Goal: Complete application form

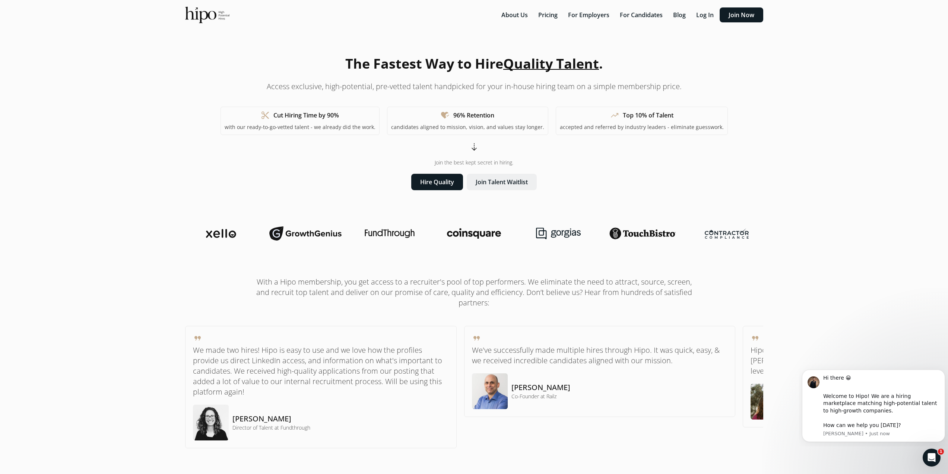
click at [503, 185] on button "Join Talent Waitlist" at bounding box center [502, 182] width 70 height 16
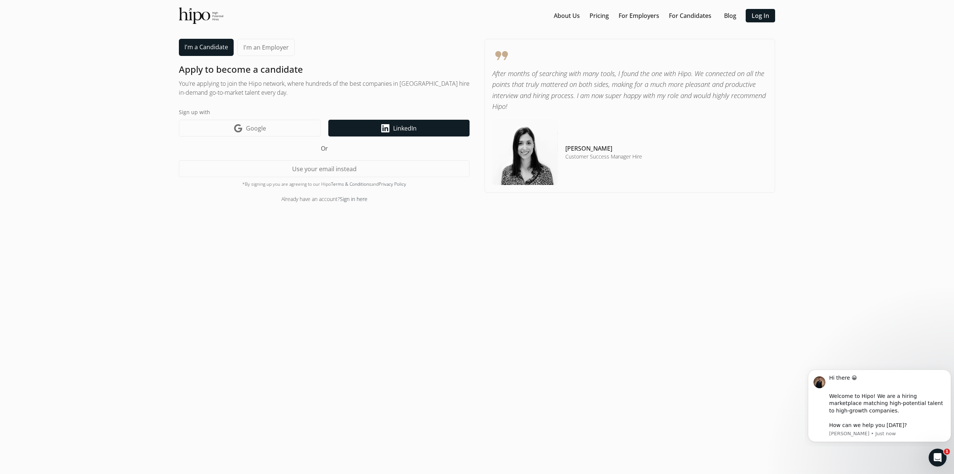
click at [361, 128] on link "LinkedIn icon LinkedIn" at bounding box center [398, 128] width 141 height 17
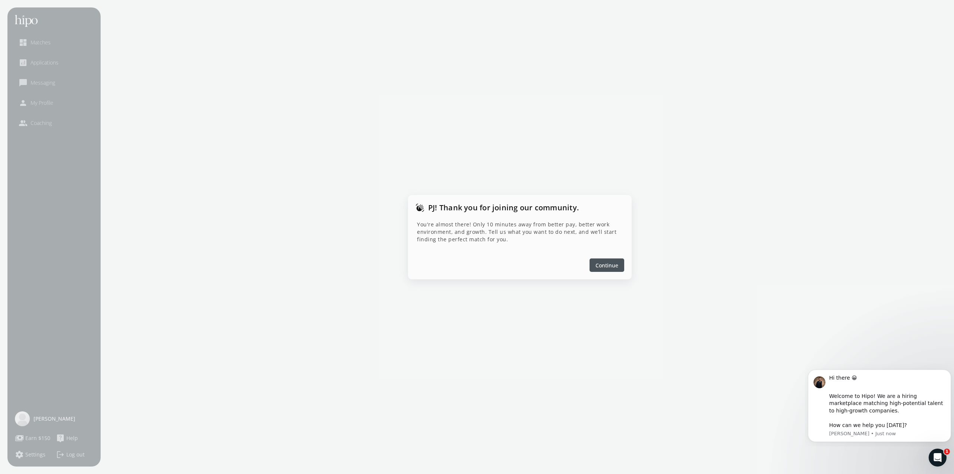
click at [603, 265] on span "Continue" at bounding box center [606, 265] width 23 height 8
click at [474, 266] on span "Continue" at bounding box center [606, 265] width 23 height 8
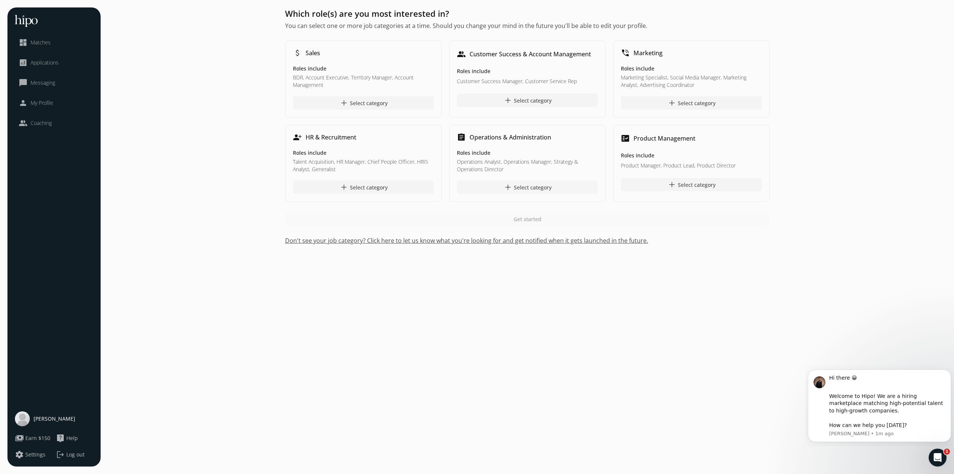
click at [474, 186] on div "add Select category" at bounding box center [527, 187] width 48 height 9
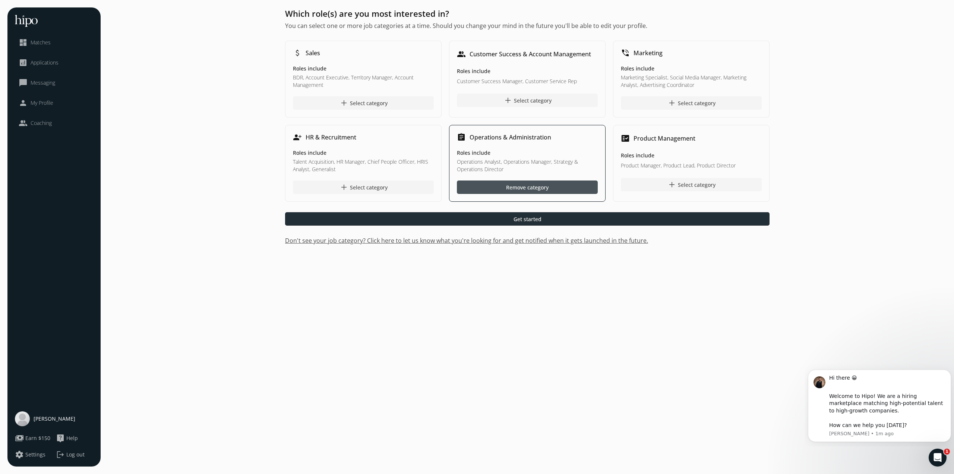
click at [474, 218] on span "Get started" at bounding box center [527, 219] width 28 height 8
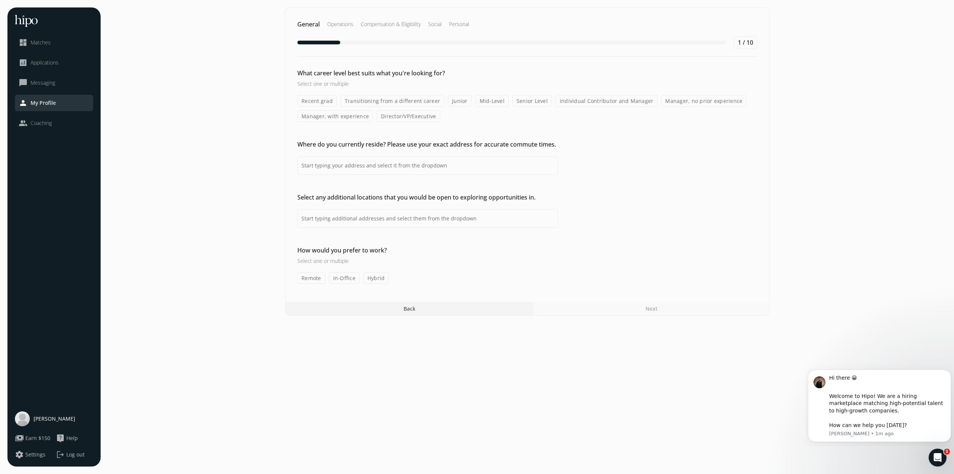
click at [415, 116] on label "Director/VP/Executive" at bounding box center [408, 116] width 63 height 12
click at [0, 0] on input "Director/VP/Executive" at bounding box center [0, 0] width 0 height 0
click at [411, 167] on input at bounding box center [427, 165] width 261 height 19
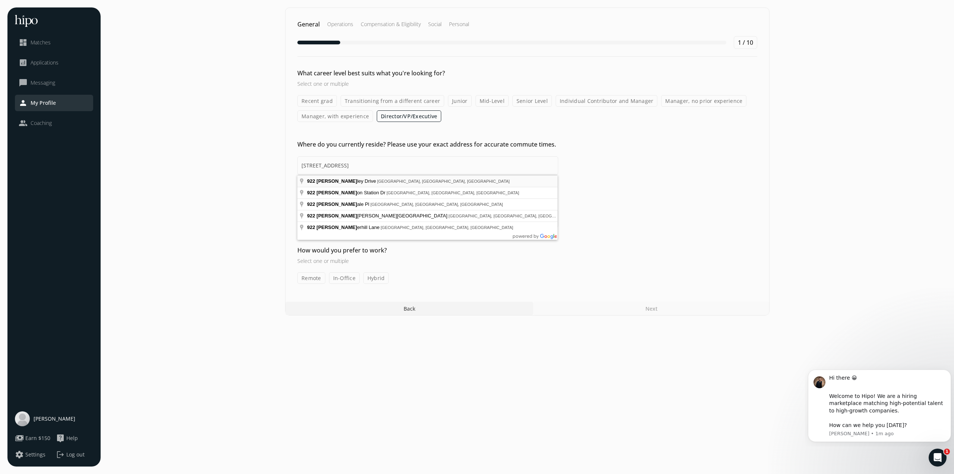
type input "922 Lyndley Dr, Fort Mill, SC 29708, USA"
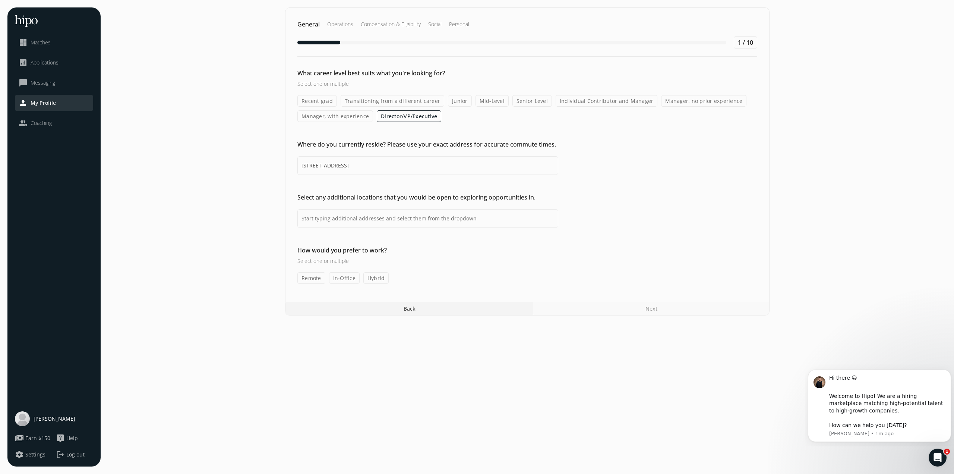
click at [316, 279] on label "Remote" at bounding box center [311, 278] width 28 height 12
click at [0, 0] on input "Remote" at bounding box center [0, 0] width 0 height 0
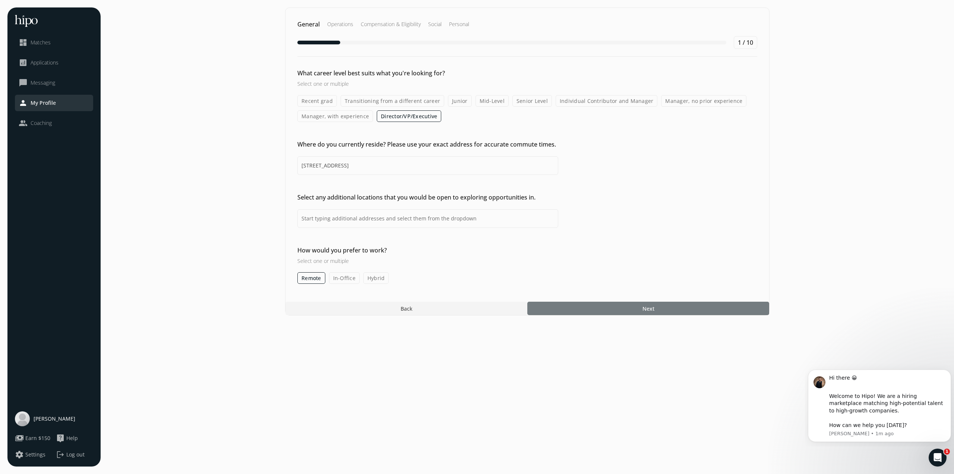
click at [474, 314] on div at bounding box center [648, 307] width 242 height 13
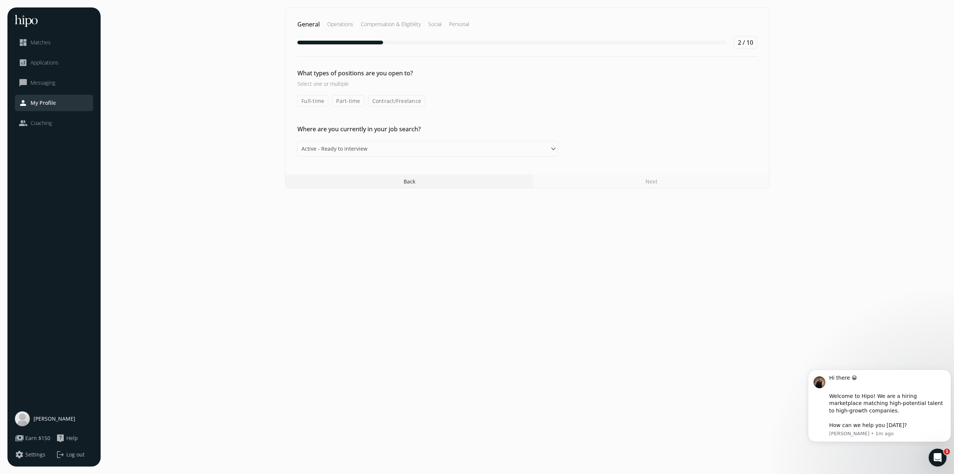
click at [317, 100] on label "Full-time" at bounding box center [312, 101] width 31 height 12
click at [0, 0] on input "Full-time" at bounding box center [0, 0] width 0 height 0
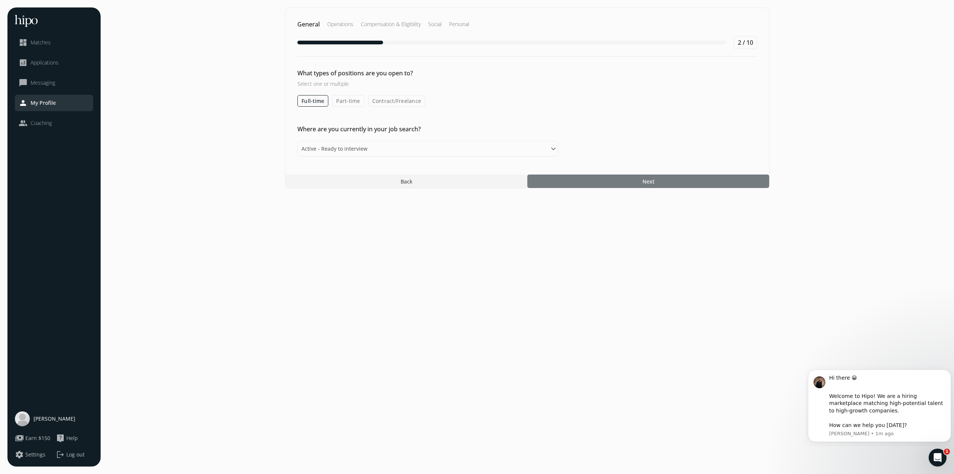
click at [474, 180] on div at bounding box center [648, 180] width 242 height 13
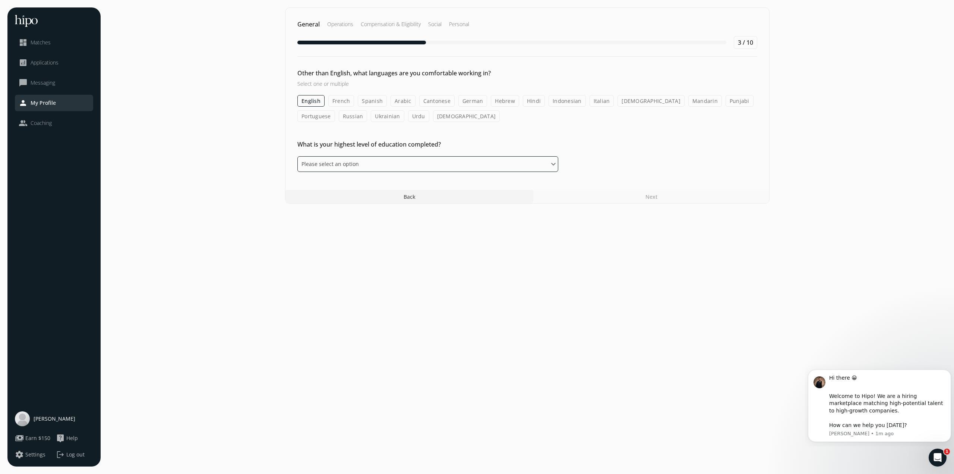
click at [474, 163] on select "Please select an option Some High School High School Diploma Some University or…" at bounding box center [427, 164] width 261 height 16
select select "master"
click at [297, 156] on select "Please select an option Some High School High School Diploma Some University or…" at bounding box center [427, 164] width 261 height 16
click at [474, 199] on div at bounding box center [648, 196] width 242 height 13
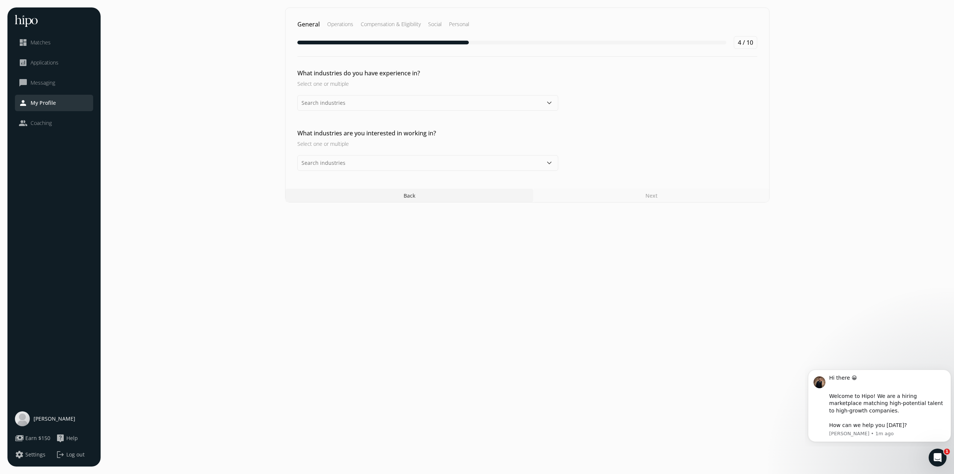
click at [439, 114] on div "What industries do you have experience in? Select one or multiple keyboard_arro…" at bounding box center [527, 120] width 484 height 102
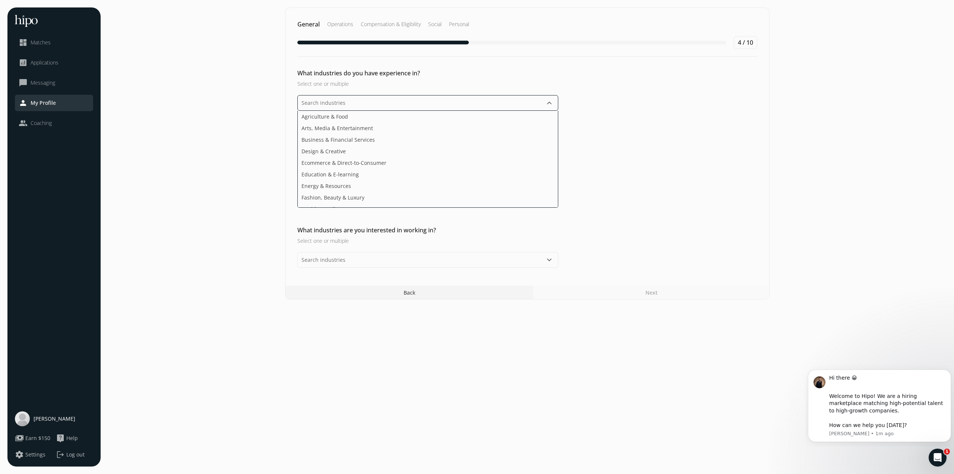
click at [436, 109] on input "text" at bounding box center [427, 103] width 261 height 16
click at [407, 159] on li "Ecommerce & Direct-to-Consumer" at bounding box center [428, 163] width 260 height 12
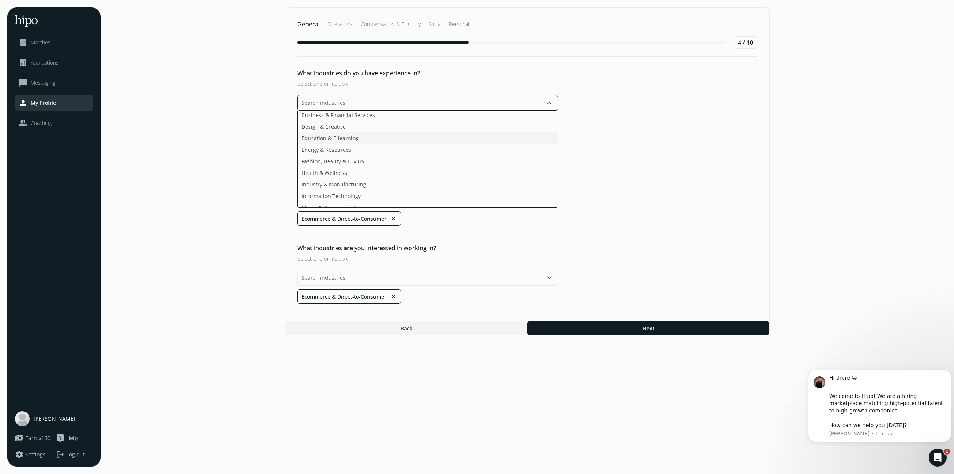
scroll to position [37, 0]
click at [383, 171] on li "Industry & Manufacturing" at bounding box center [428, 172] width 260 height 12
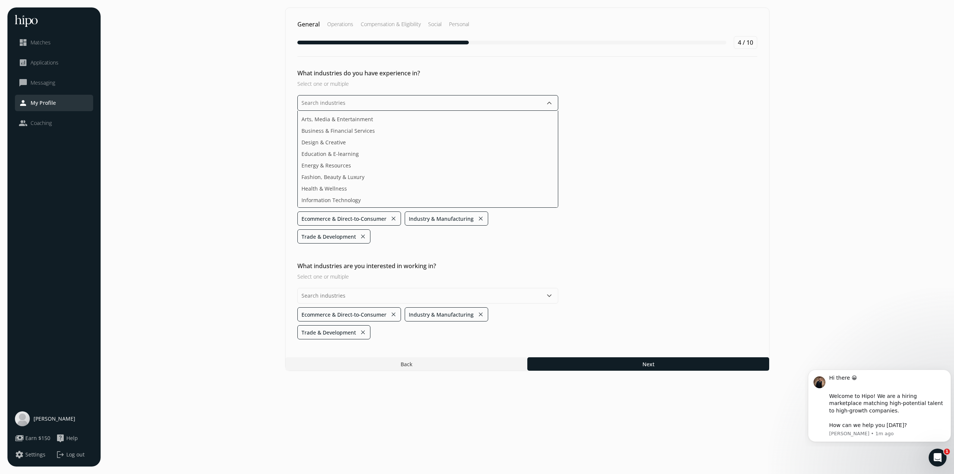
scroll to position [0, 0]
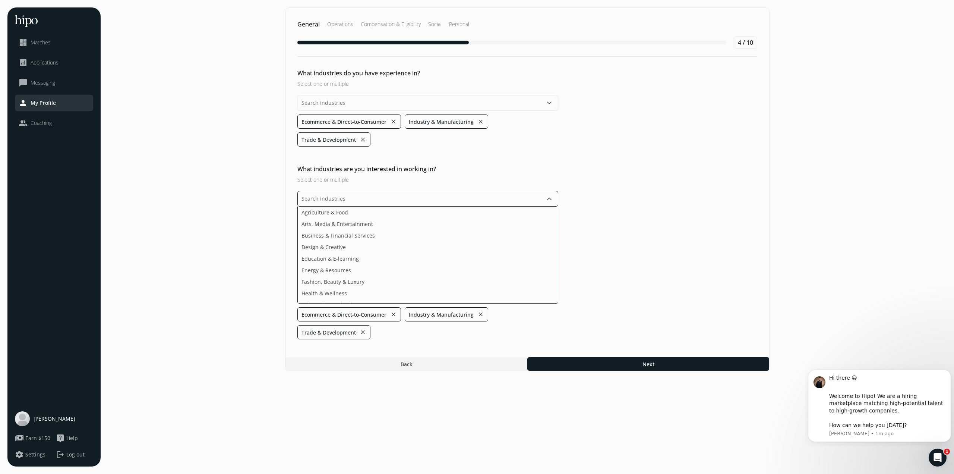
click at [457, 295] on div "keyboard_arrow_down Agriculture & Food Arts, Media & Entertainment Business & F…" at bounding box center [427, 265] width 261 height 148
click at [414, 293] on li "Information Technology" at bounding box center [428, 293] width 260 height 12
click at [362, 278] on ul "Agriculture & Food Arts, Media & Entertainment Business & Financial Services De…" at bounding box center [427, 254] width 261 height 97
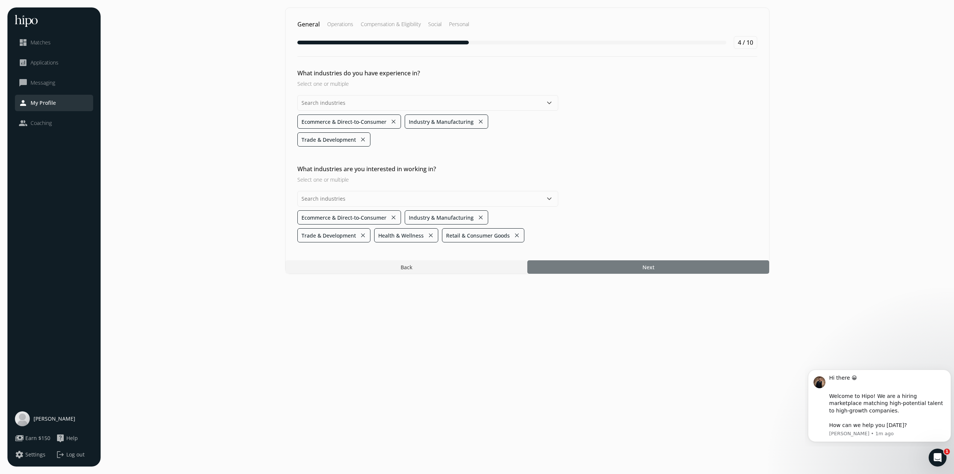
click at [474, 330] on section "General Operations Compensation & Eligibility Social Personal 4 / 10 What indus…" at bounding box center [527, 236] width 838 height 459
click at [474, 266] on div at bounding box center [648, 266] width 242 height 13
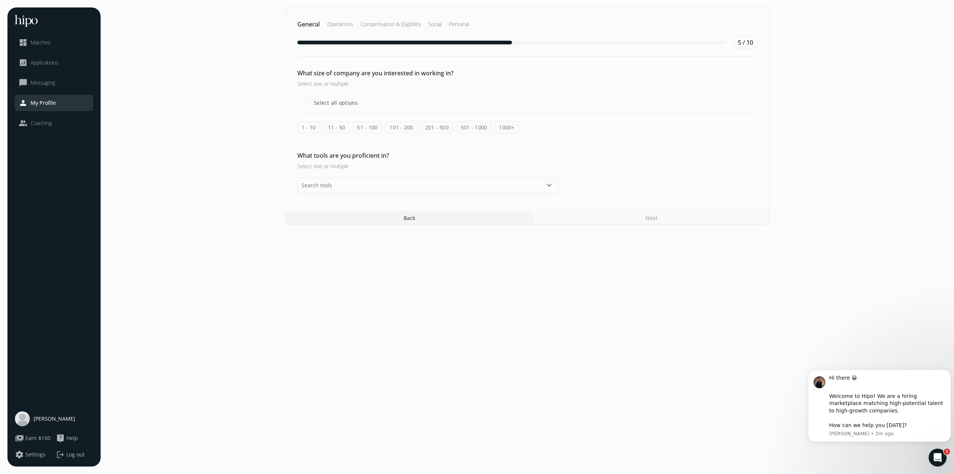
click at [373, 129] on label "51 - 100" at bounding box center [367, 127] width 29 height 12
click at [0, 0] on input "51 - 100" at bounding box center [0, 0] width 0 height 0
click at [332, 127] on label "11 - 50" at bounding box center [337, 127] width 26 height 12
click at [0, 0] on input "11 - 50" at bounding box center [0, 0] width 0 height 0
click at [397, 127] on label "101 - 200" at bounding box center [401, 127] width 32 height 12
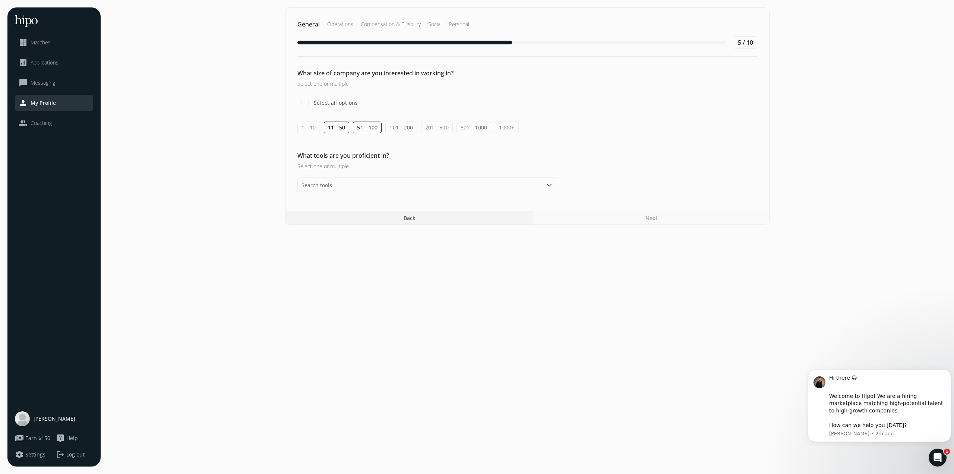
click at [0, 0] on input "101 - 200" at bounding box center [0, 0] width 0 height 0
click at [434, 128] on label "201 - 500" at bounding box center [437, 127] width 32 height 12
click at [0, 0] on input "201 - 500" at bounding box center [0, 0] width 0 height 0
click at [440, 187] on input "text" at bounding box center [427, 185] width 261 height 16
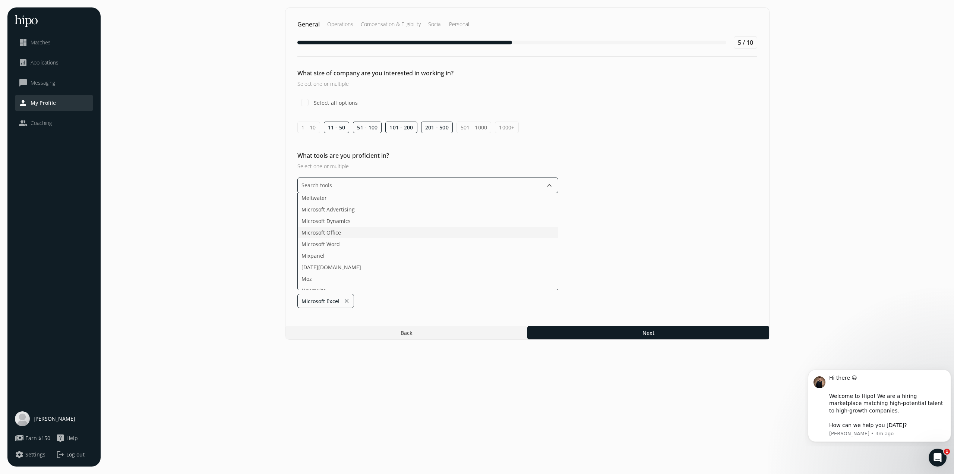
click at [409, 237] on li "Microsoft Office" at bounding box center [428, 233] width 260 height 12
click at [408, 237] on li "Microsoft Office" at bounding box center [428, 233] width 260 height 12
click at [474, 329] on section "General Operations Compensation & Eligibility Social Personal 5 / 10 What size …" at bounding box center [527, 236] width 838 height 459
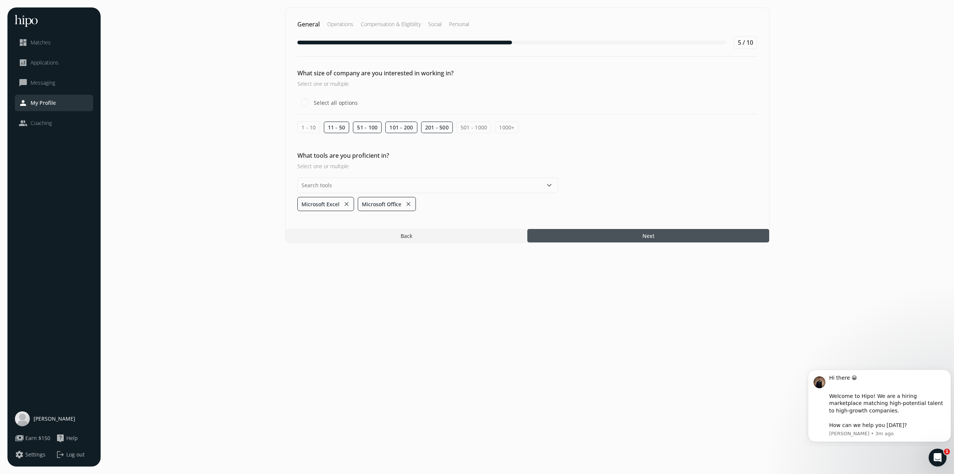
click at [474, 234] on span "Next" at bounding box center [648, 236] width 12 height 8
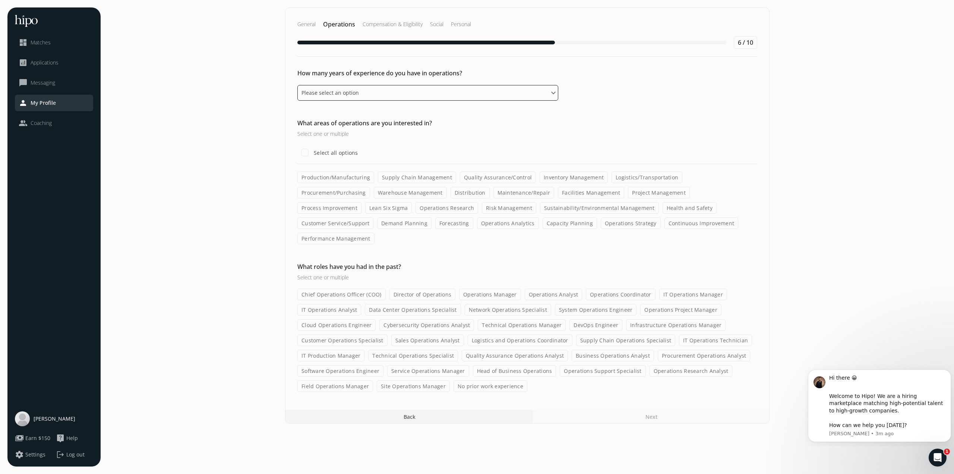
click at [460, 92] on select "Please select an option 0 - 1 years 2 - 3 years 4 - 5 years 6 - 8 years 9+ years" at bounding box center [427, 93] width 261 height 16
select select "nine_plus_years"
click at [297, 85] on select "Please select an option 0 - 1 years 2 - 3 years 4 - 5 years 6 - 8 years 9+ years" at bounding box center [427, 93] width 261 height 16
click at [339, 180] on label "Production/Manufacturing" at bounding box center [335, 177] width 77 height 12
click at [0, 0] on input "Production/Manufacturing" at bounding box center [0, 0] width 0 height 0
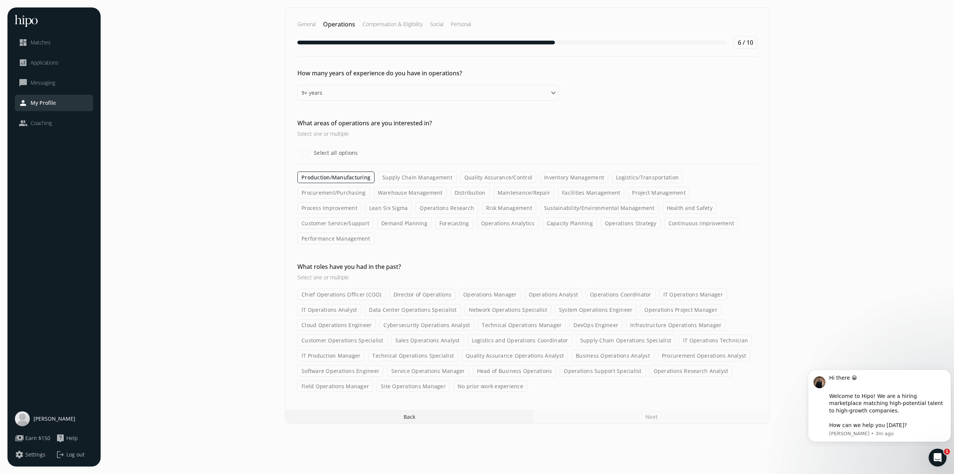
click at [422, 177] on label "Supply Chain Management" at bounding box center [417, 177] width 78 height 12
click at [0, 0] on input "Supply Chain Management" at bounding box center [0, 0] width 0 height 0
click at [474, 178] on label "Inventory Management" at bounding box center [574, 177] width 68 height 12
click at [0, 0] on input "Inventory Management" at bounding box center [0, 0] width 0 height 0
click at [474, 177] on label "Logistics/Transportation" at bounding box center [647, 177] width 71 height 12
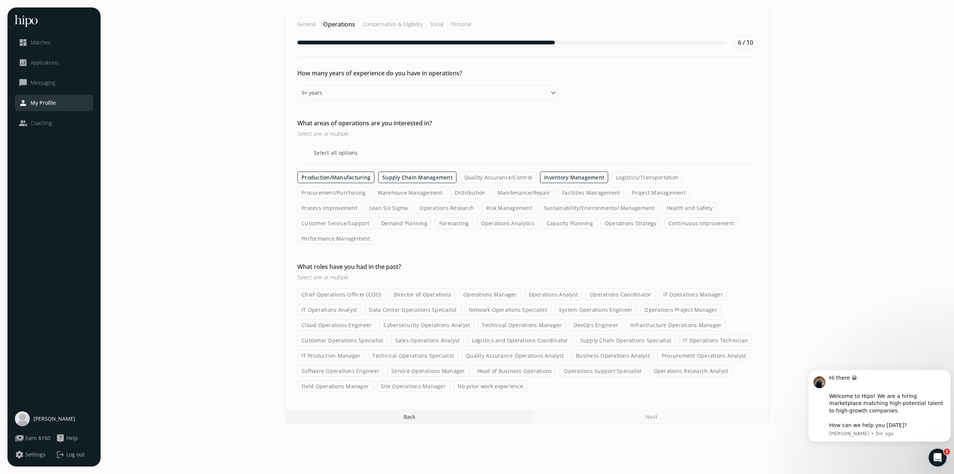
click at [0, 0] on input "Logistics/Transportation" at bounding box center [0, 0] width 0 height 0
click at [370, 187] on label "Procurement/Purchasing" at bounding box center [333, 193] width 73 height 12
click at [0, 0] on input "Procurement/Purchasing" at bounding box center [0, 0] width 0 height 0
click at [361, 202] on label "Process Improvement" at bounding box center [329, 208] width 64 height 12
click at [0, 0] on input "Process Improvement" at bounding box center [0, 0] width 0 height 0
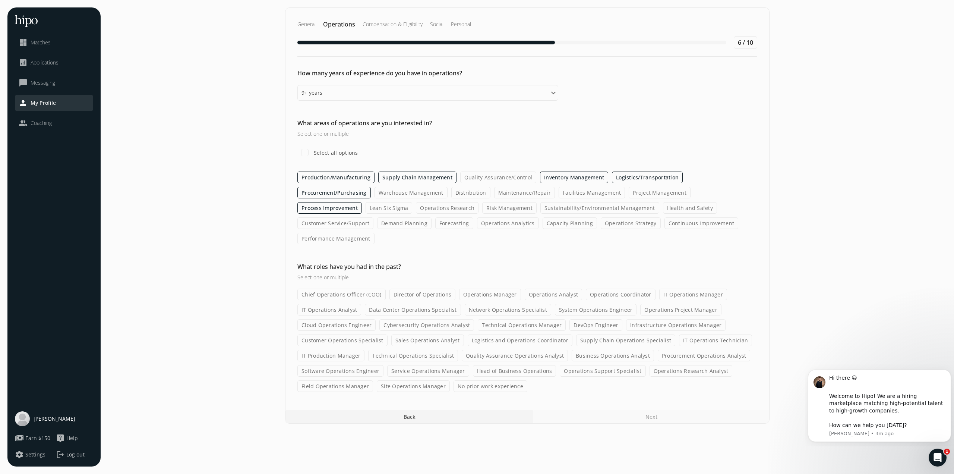
click at [474, 193] on label "Project Management" at bounding box center [660, 193] width 62 height 12
click at [0, 0] on input "Project Management" at bounding box center [0, 0] width 0 height 0
click at [451, 191] on label "Distribution" at bounding box center [470, 193] width 39 height 12
click at [0, 0] on input "Distribution" at bounding box center [0, 0] width 0 height 0
click at [374, 192] on label "Warehouse Management" at bounding box center [410, 193] width 73 height 12
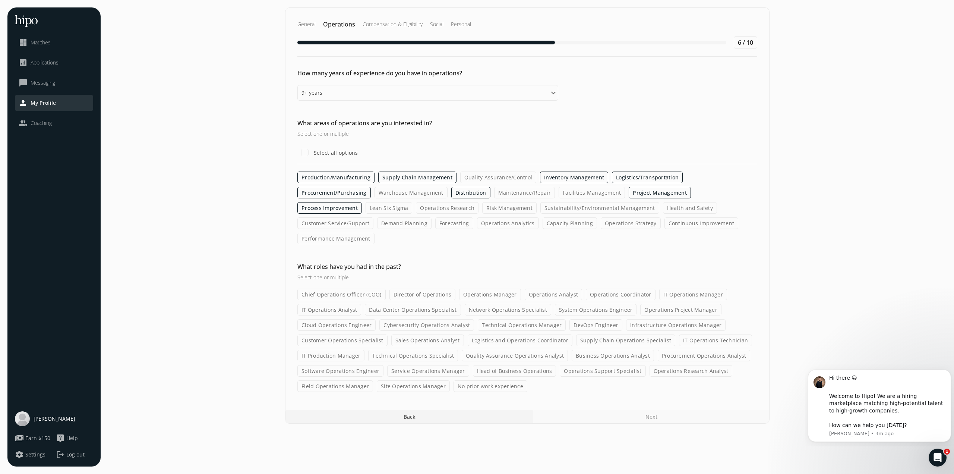
click at [0, 0] on input "Warehouse Management" at bounding box center [0, 0] width 0 height 0
click at [416, 211] on label "Operations Research" at bounding box center [447, 208] width 63 height 12
click at [0, 0] on input "Operations Research" at bounding box center [0, 0] width 0 height 0
click at [474, 209] on label "Sustainability/Environmental Management" at bounding box center [599, 208] width 119 height 12
click at [0, 0] on input "Sustainability/Environmental Management" at bounding box center [0, 0] width 0 height 0
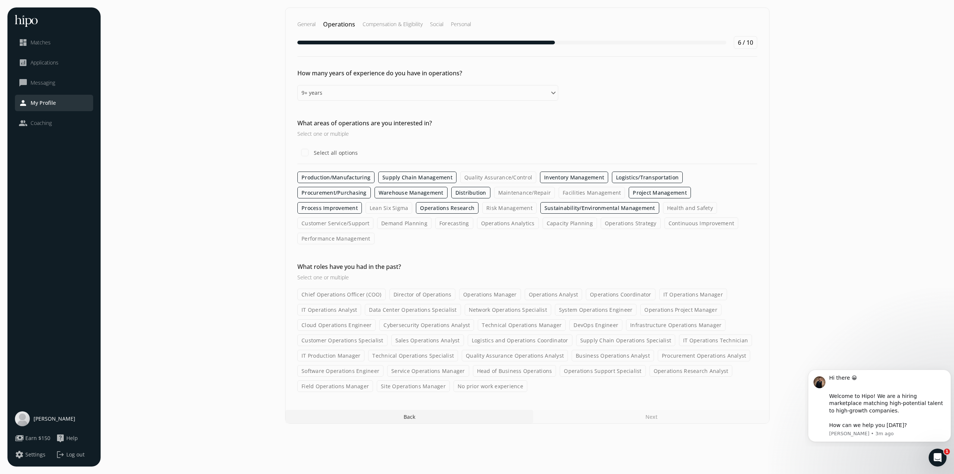
click at [432, 217] on label "Demand Planning" at bounding box center [404, 223] width 54 height 12
click at [0, 0] on input "Demand Planning" at bounding box center [0, 0] width 0 height 0
click at [474, 224] on label "Continuous Improvement" at bounding box center [702, 223] width 74 height 12
click at [0, 0] on input "Continuous Improvement" at bounding box center [0, 0] width 0 height 0
click at [474, 225] on label "Operations Strategy" at bounding box center [631, 223] width 60 height 12
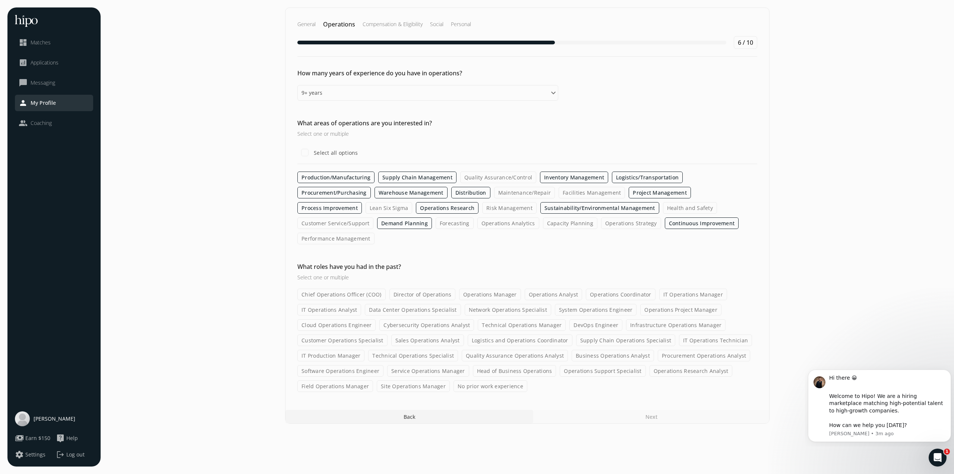
click at [0, 0] on input "Operations Strategy" at bounding box center [0, 0] width 0 height 0
click at [474, 223] on label "Capacity Planning" at bounding box center [570, 223] width 54 height 12
click at [0, 0] on input "Capacity Planning" at bounding box center [0, 0] width 0 height 0
click at [474, 224] on label "Operations Analytics" at bounding box center [508, 223] width 62 height 12
click at [0, 0] on input "Operations Analytics" at bounding box center [0, 0] width 0 height 0
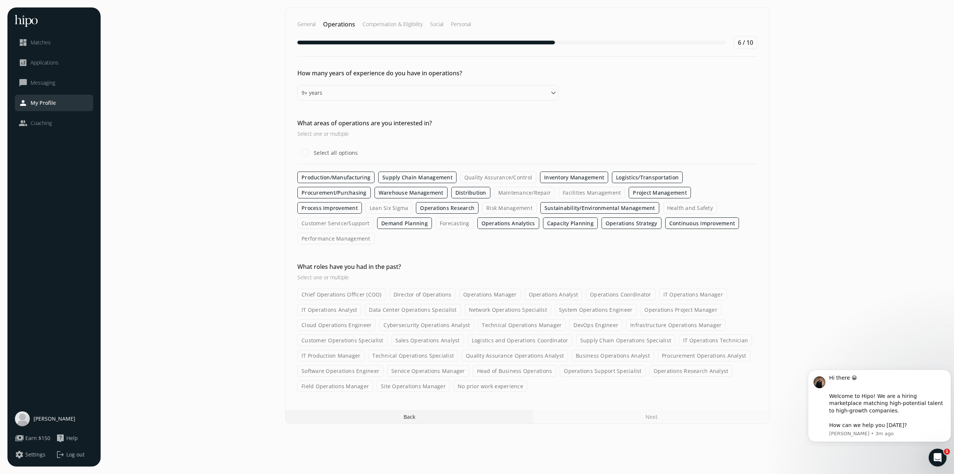
click at [436, 223] on label "Forecasting" at bounding box center [455, 223] width 38 height 12
click at [0, 0] on input "Forecasting" at bounding box center [0, 0] width 0 height 0
click at [411, 288] on label "Director of Operations" at bounding box center [422, 294] width 66 height 12
click at [0, 0] on input "Director of Operations" at bounding box center [0, 0] width 0 height 0
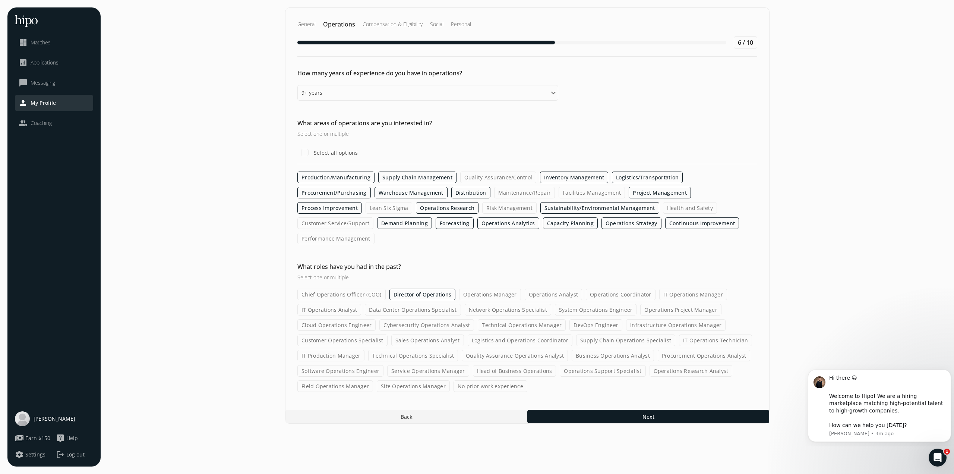
click at [474, 330] on label "Logistics and Operations Coordinator" at bounding box center [520, 340] width 105 height 12
click at [0, 0] on input "Logistics and Operations Coordinator" at bounding box center [0, 0] width 0 height 0
click at [474, 330] on span "Next" at bounding box center [648, 417] width 12 height 8
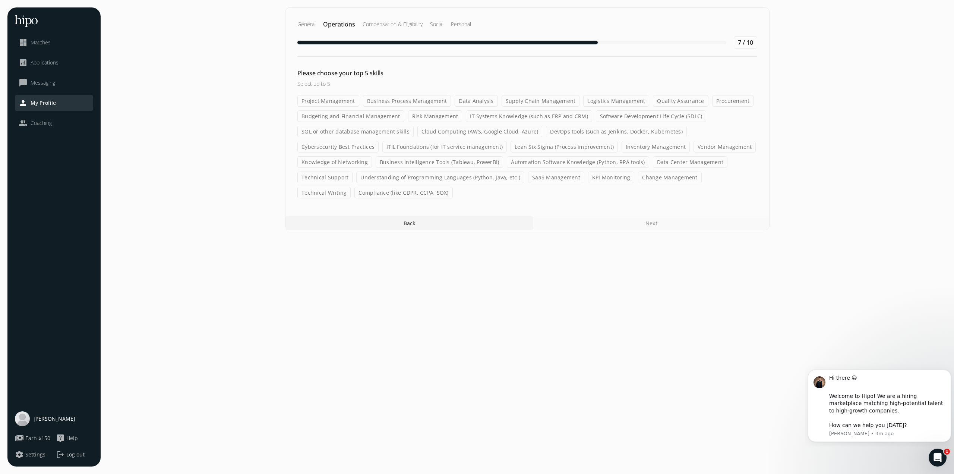
click at [474, 99] on label "Supply Chain Management" at bounding box center [541, 101] width 78 height 12
click at [0, 0] on input "Supply Chain Management" at bounding box center [0, 0] width 0 height 0
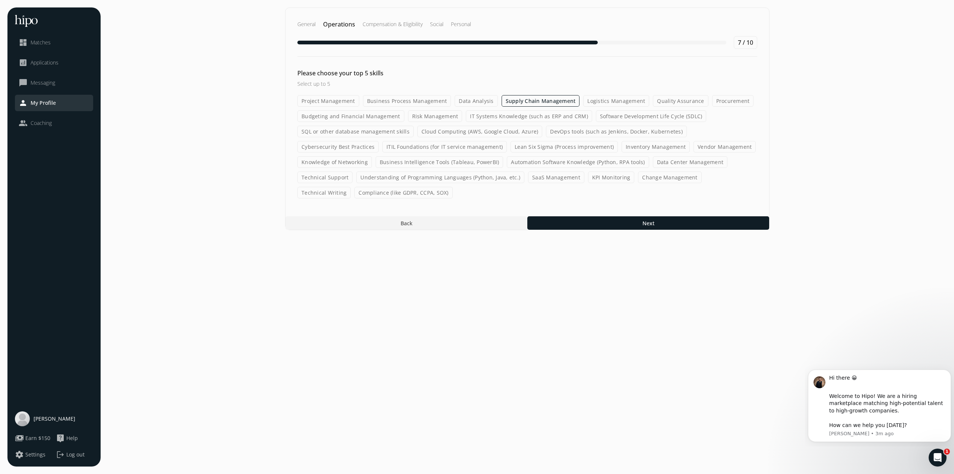
click at [474, 176] on label "KPI Monitoring" at bounding box center [611, 177] width 47 height 12
click at [0, 0] on input "KPI Monitoring" at bounding box center [0, 0] width 0 height 0
click at [474, 181] on label "Change Management" at bounding box center [669, 177] width 63 height 12
click at [0, 0] on input "Change Management" at bounding box center [0, 0] width 0 height 0
click at [474, 97] on label "Procurement" at bounding box center [733, 101] width 42 height 12
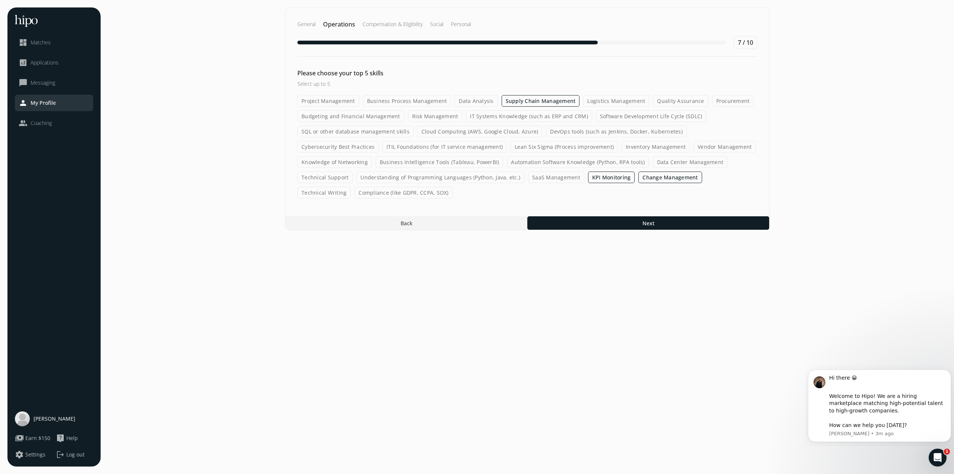
click at [0, 0] on input "Procurement" at bounding box center [0, 0] width 0 height 0
click at [474, 97] on label "Logistics Management" at bounding box center [616, 101] width 66 height 12
click at [0, 0] on input "Logistics Management" at bounding box center [0, 0] width 0 height 0
click at [474, 221] on span "Next" at bounding box center [648, 223] width 12 height 8
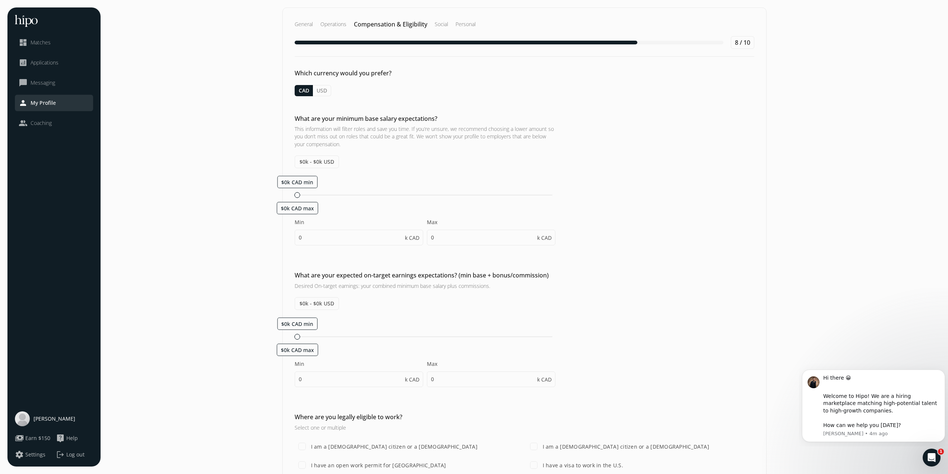
click at [306, 179] on span "$0k CAD min" at bounding box center [297, 181] width 32 height 7
click at [325, 93] on button "USD" at bounding box center [322, 90] width 18 height 11
type input "5"
drag, startPoint x: 304, startPoint y: 193, endPoint x: 546, endPoint y: 188, distance: 241.5
click at [474, 188] on div "$165k USD min $195k USD max Min 0 k USD Max 5 k USD" at bounding box center [425, 214] width 261 height 77
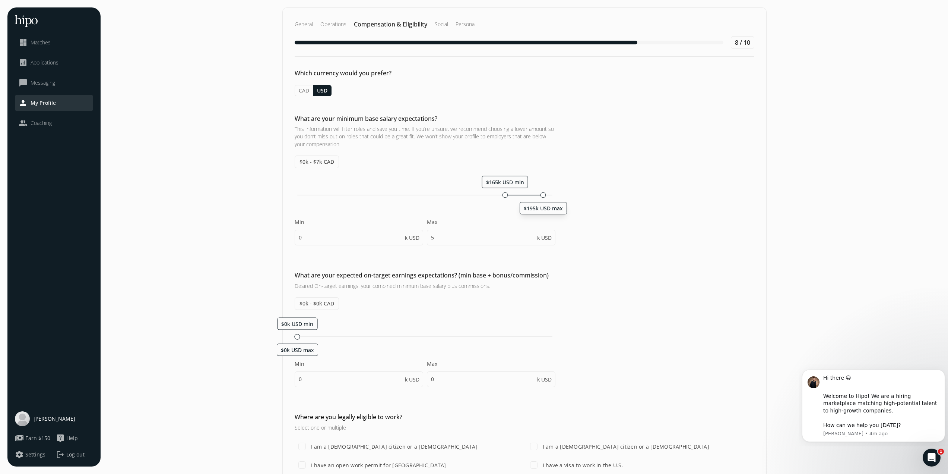
type input "165"
type input "195"
type input "165"
type input "170"
drag, startPoint x: 507, startPoint y: 193, endPoint x: 490, endPoint y: 194, distance: 16.4
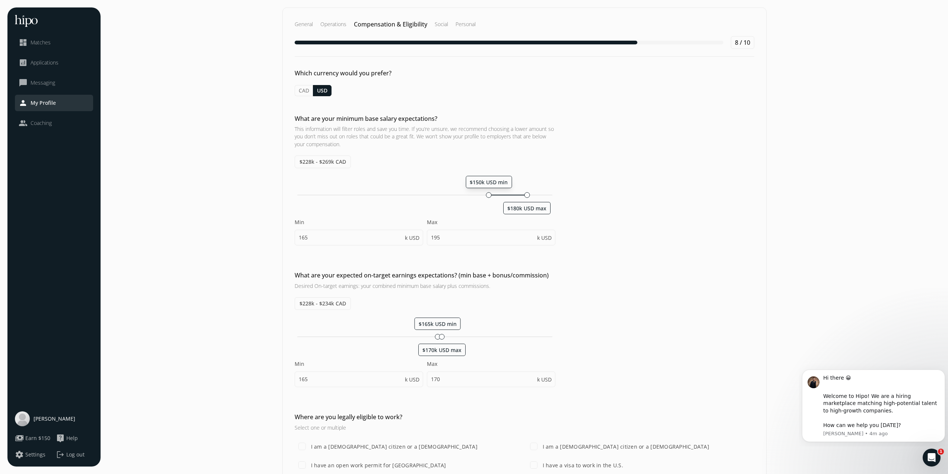
click at [474, 194] on div at bounding box center [489, 195] width 6 height 6
type input "150"
type input "180"
drag, startPoint x: 519, startPoint y: 196, endPoint x: 541, endPoint y: 193, distance: 22.6
click at [474, 193] on div "$160k USD min $190k USD max" at bounding box center [425, 195] width 261 height 7
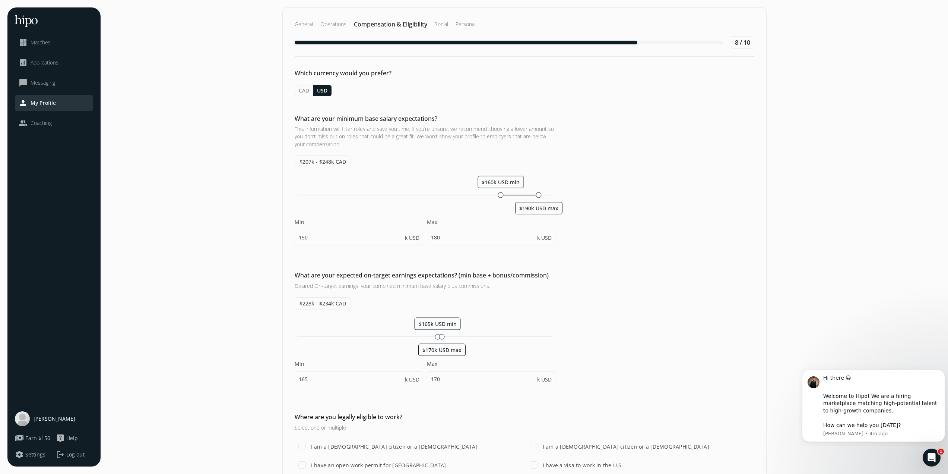
type input "160"
type input "190"
click at [474, 213] on div "What are your minimum base salary expectations? This information will filter ro…" at bounding box center [525, 183] width 484 height 139
drag, startPoint x: 444, startPoint y: 336, endPoint x: 475, endPoint y: 334, distance: 31.8
click at [474, 330] on div at bounding box center [475, 337] width 6 height 6
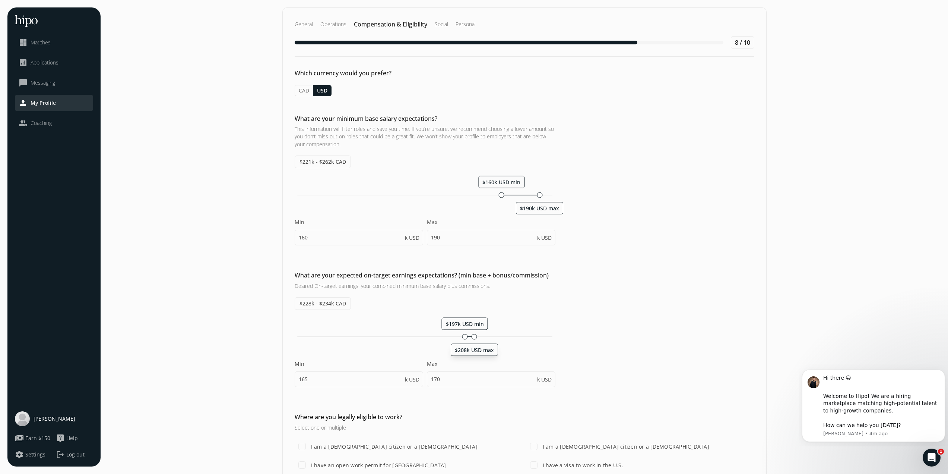
type input "197"
type input "208"
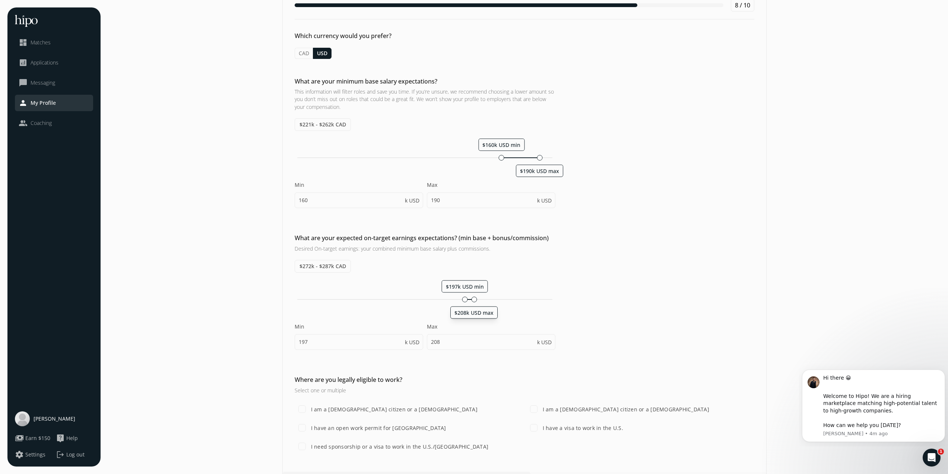
scroll to position [56, 0]
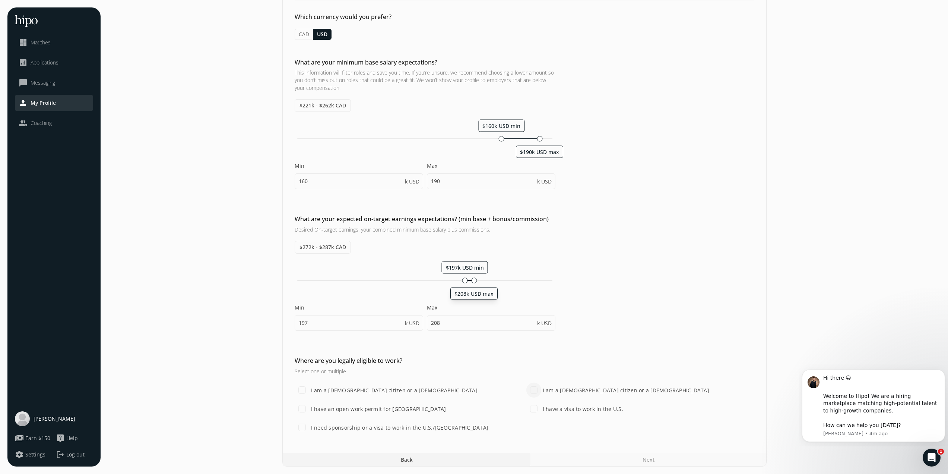
click at [474, 330] on input "I am a U.S. citizen or a lawful permanent resident" at bounding box center [534, 389] width 15 height 15
checkbox input "true"
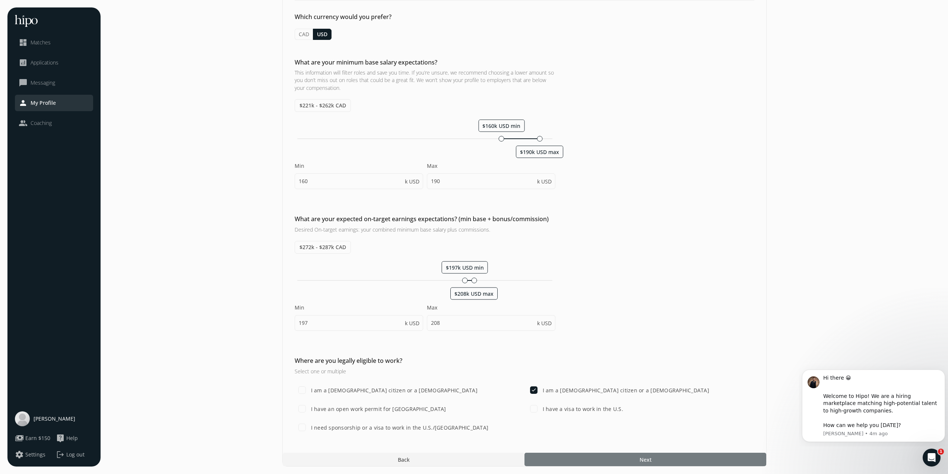
click at [474, 330] on div at bounding box center [646, 458] width 242 height 13
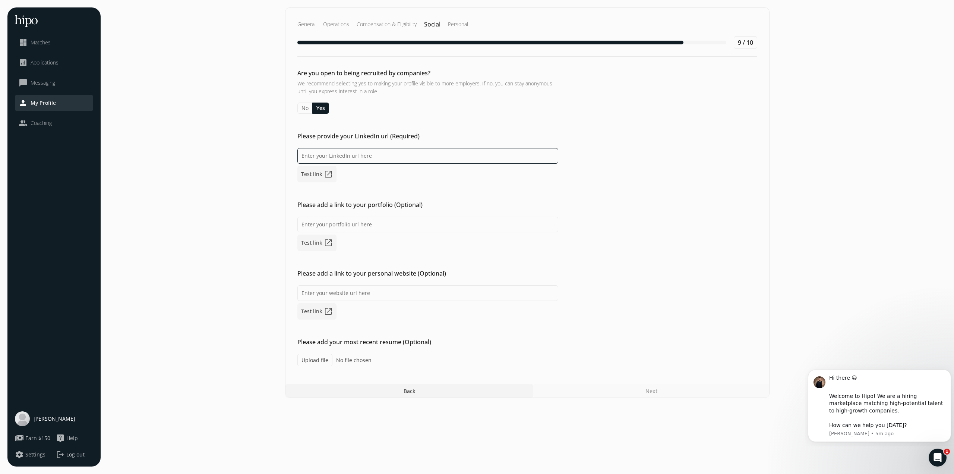
click at [368, 157] on input at bounding box center [427, 156] width 261 height 16
paste input "www.linkedin.com/in/pjmoffett"
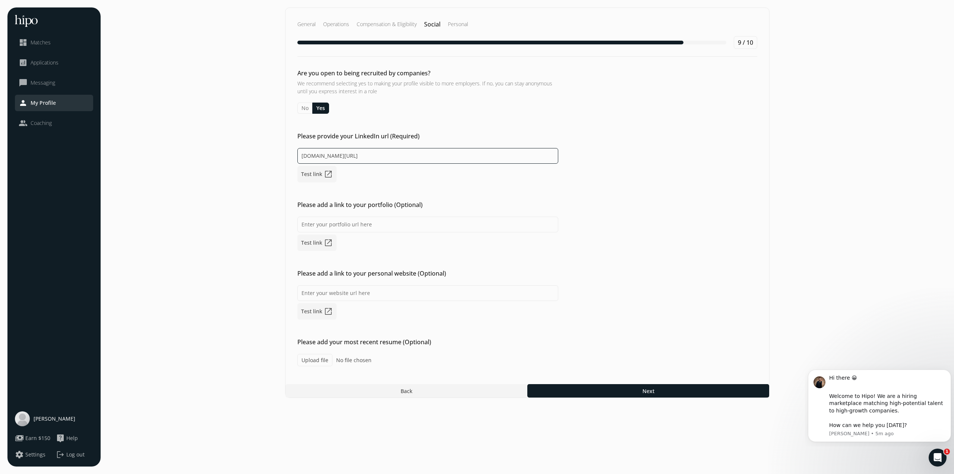
type input "www.linkedin.com/in/pjmoffett"
click at [316, 330] on label "Upload file" at bounding box center [314, 360] width 35 height 12
type input "C:\fakepath\PJ RESUME 2025 Updated AUG11.pdf"
click at [474, 330] on div at bounding box center [648, 390] width 242 height 13
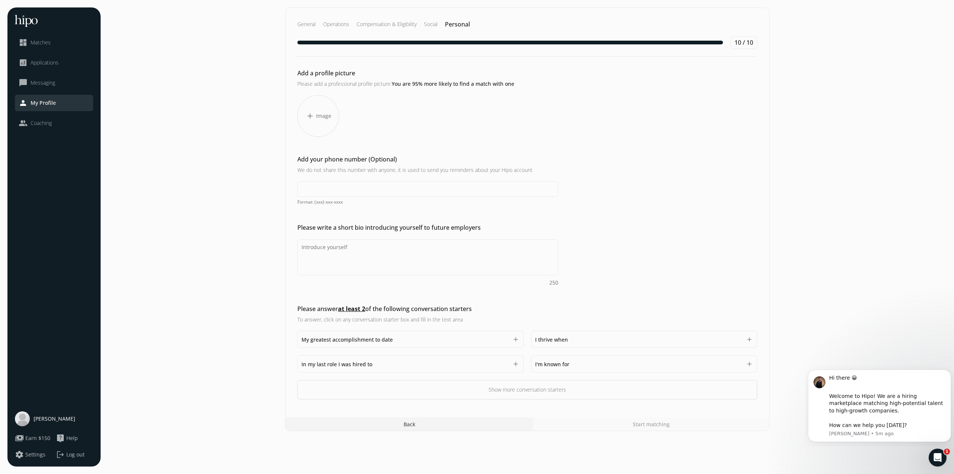
click at [320, 115] on span "Image" at bounding box center [323, 115] width 15 height 7
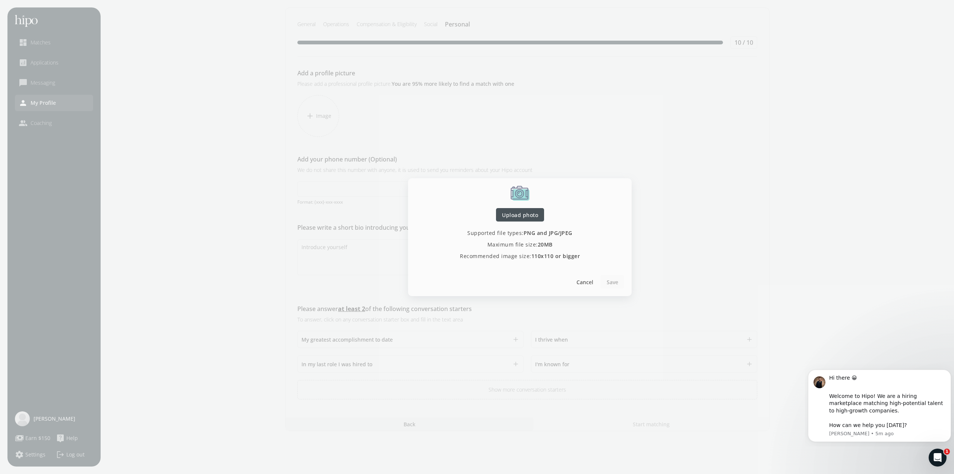
click at [474, 214] on span "Upload photo" at bounding box center [520, 215] width 36 height 8
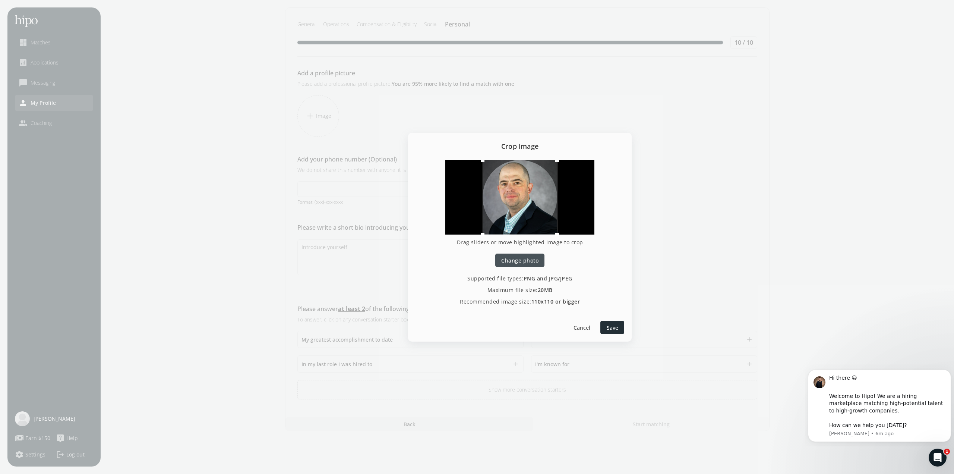
click at [474, 330] on span "Save" at bounding box center [613, 327] width 12 height 8
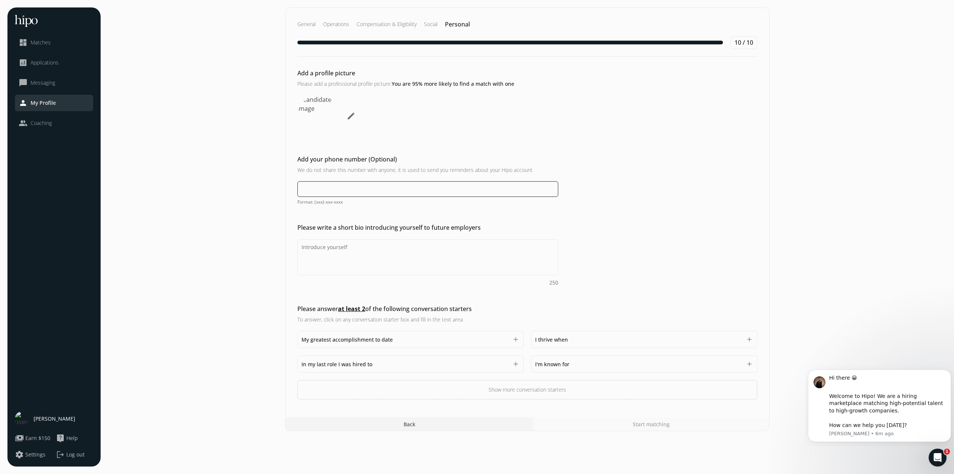
click at [364, 186] on input at bounding box center [427, 189] width 261 height 16
type input "(516) 319-0879"
click at [374, 246] on textarea "Do you feel like we missed asking any questions that would improve your profile…" at bounding box center [427, 257] width 261 height 36
type textarea "High Energy, 26 year Logistics / Supply Chain Executive. I am looking for anoth…"
click at [387, 330] on span "My greatest accomplishment to date" at bounding box center [346, 339] width 91 height 7
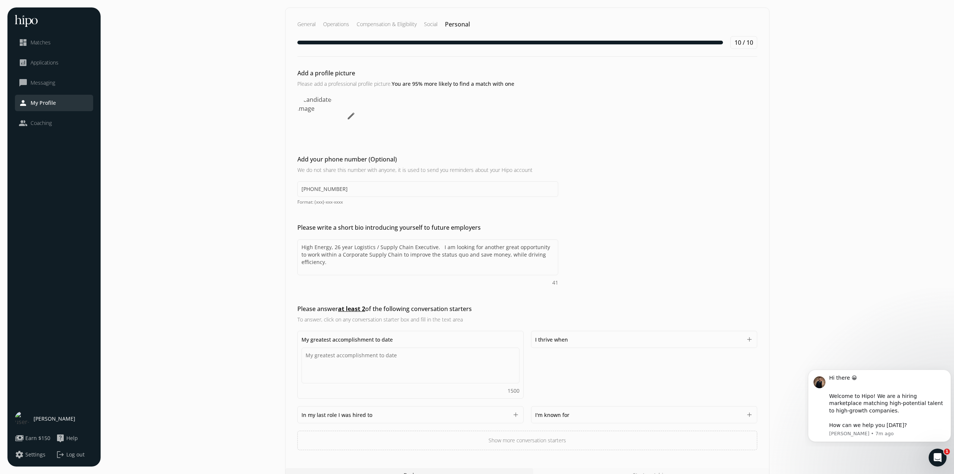
click at [474, 299] on div "Add a profile picture Please add a professional profile picture. You are 95% mo…" at bounding box center [527, 259] width 484 height 381
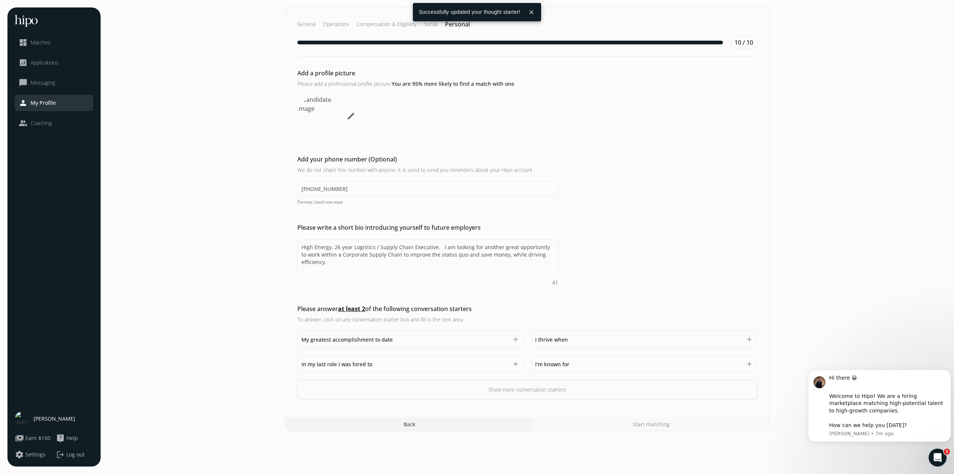
click at [474, 330] on div "I thrive when 1500" at bounding box center [638, 339] width 207 height 9
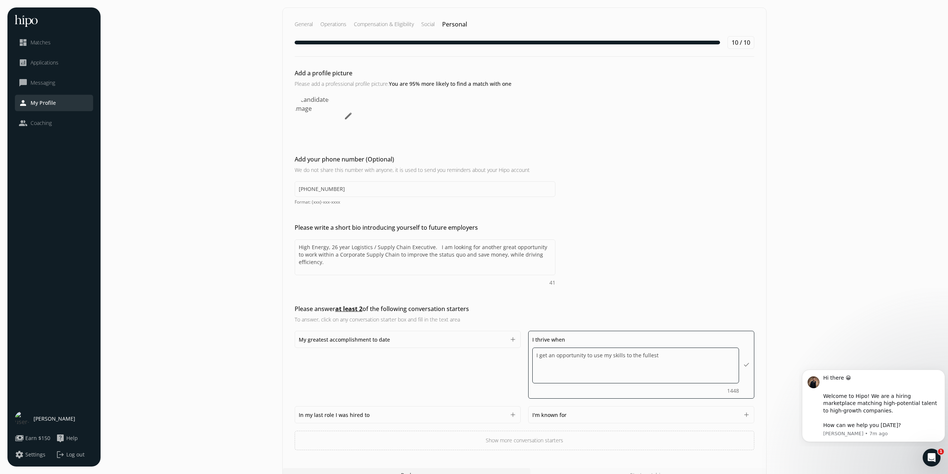
type textarea "I get an opportunity to use my skills to the fullest."
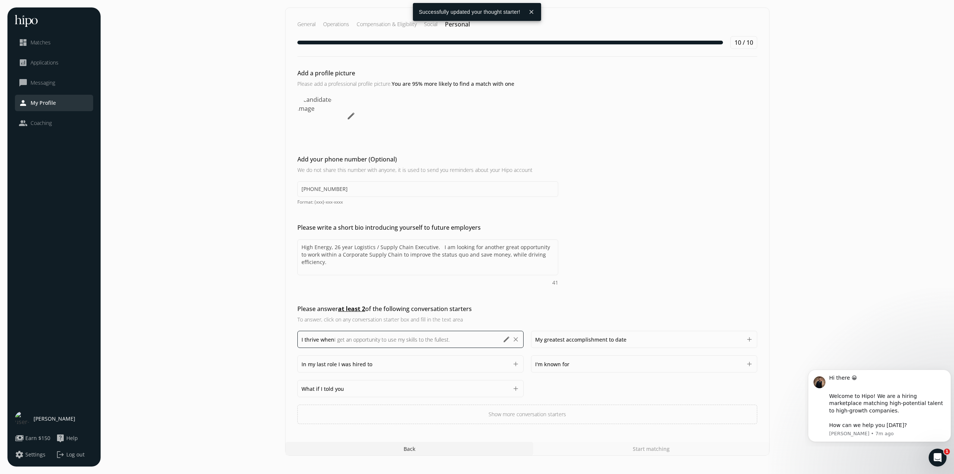
click at [474, 330] on div "I'm known for 1500" at bounding box center [638, 363] width 207 height 9
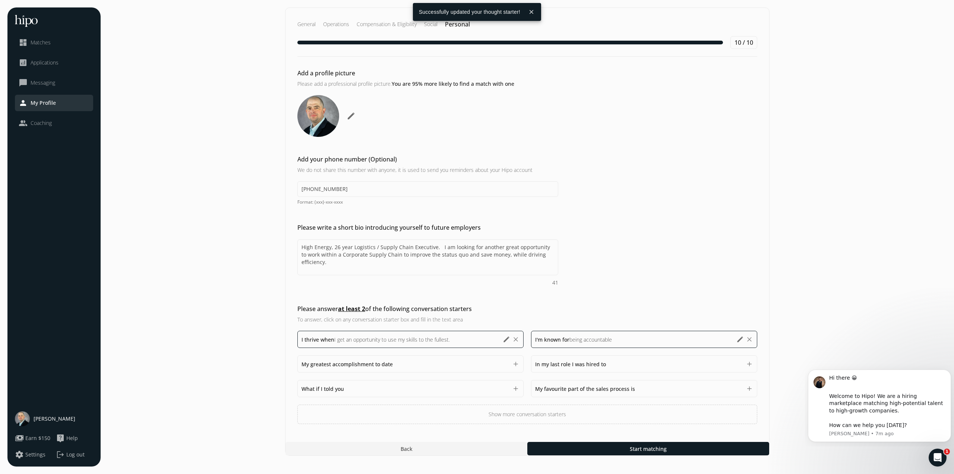
click at [442, 330] on div "My greatest accomplishment to date 1500" at bounding box center [404, 363] width 207 height 9
click at [474, 330] on div "In my last role I was hired to 1500" at bounding box center [635, 363] width 207 height 9
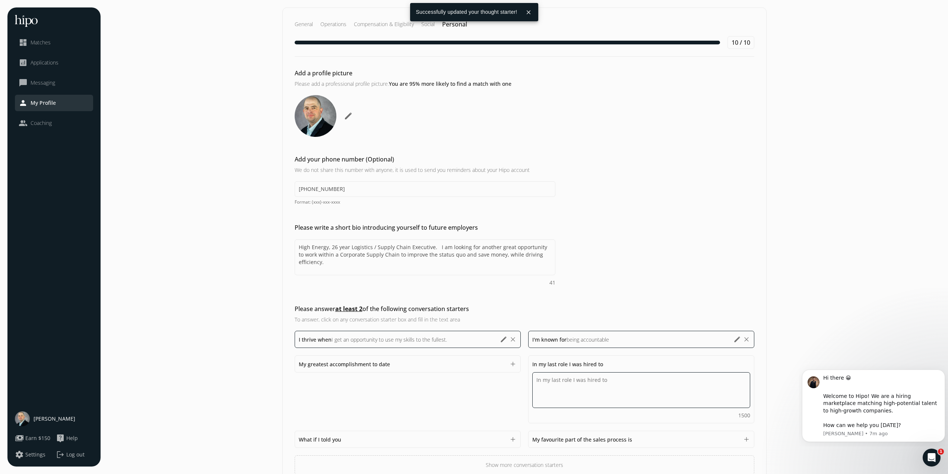
click at [474, 330] on textarea "Do you feel like we missed asking any questions that would improve your profile…" at bounding box center [641, 390] width 218 height 36
type textarea "Fix their Supply Chain and save money"
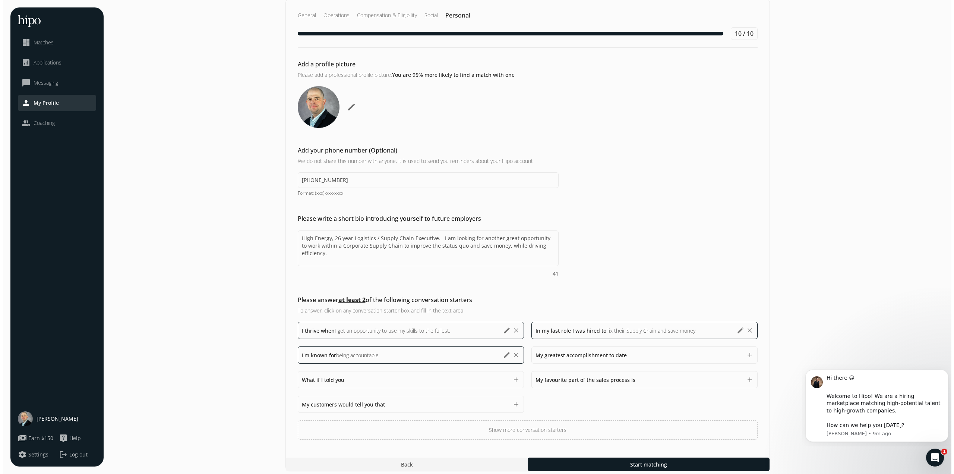
scroll to position [14, 0]
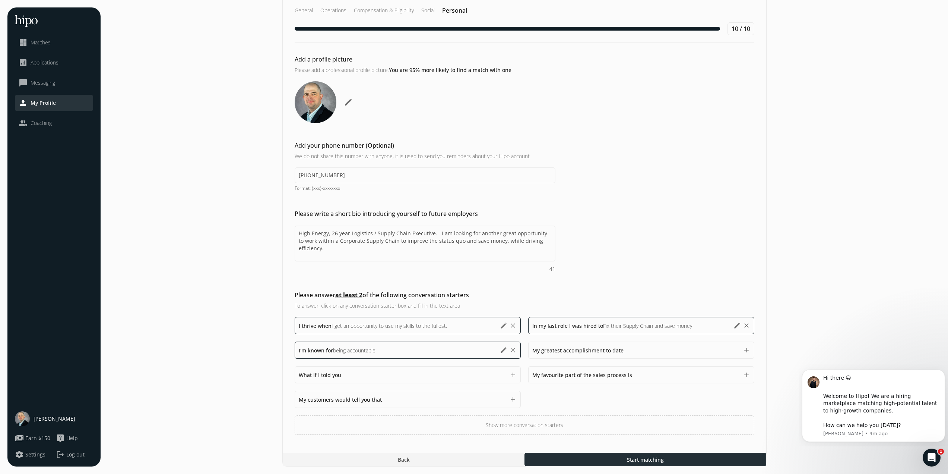
click at [474, 330] on span "Start matching" at bounding box center [645, 459] width 37 height 8
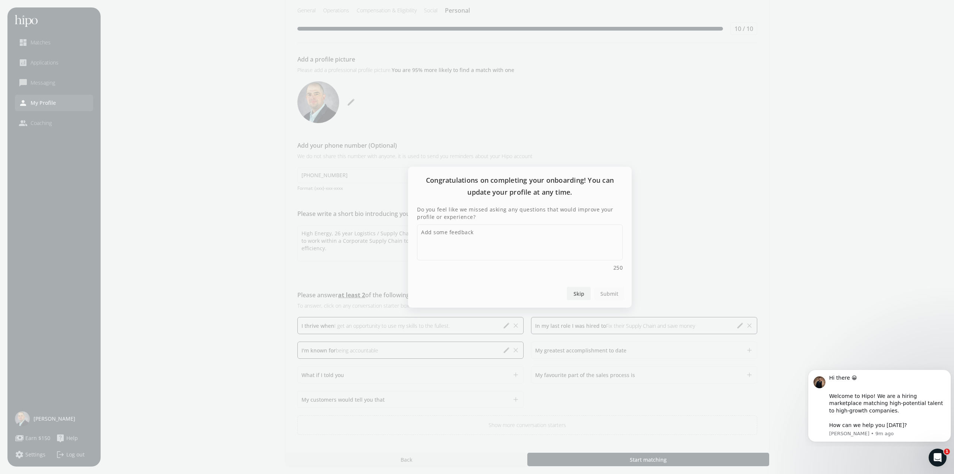
click at [474, 294] on span "Skip" at bounding box center [578, 293] width 11 height 8
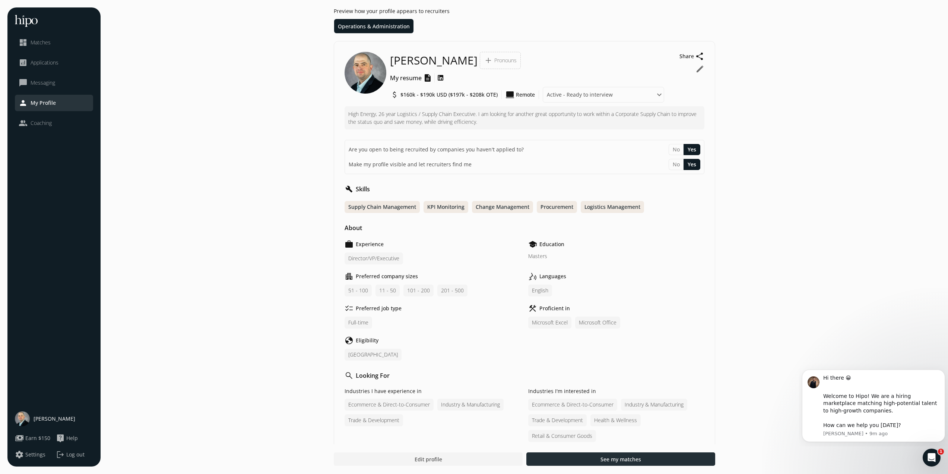
click at [474, 330] on span "See my matches" at bounding box center [621, 459] width 41 height 8
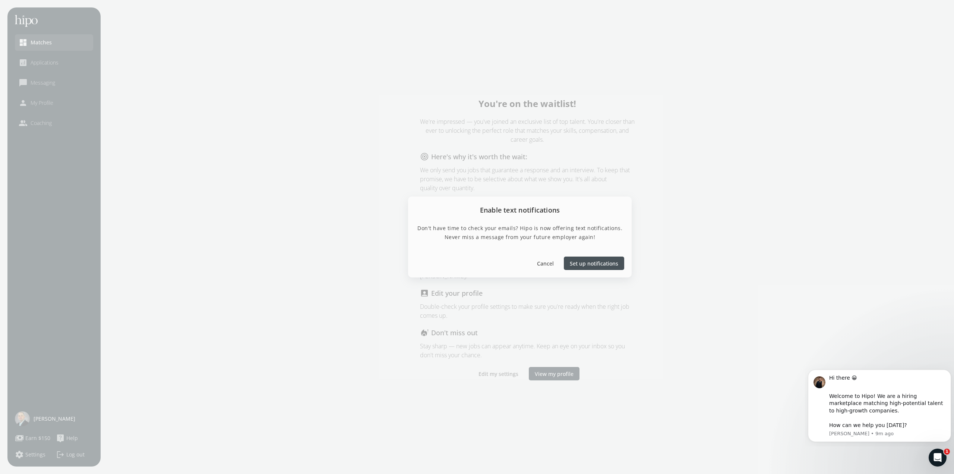
click at [474, 261] on span "Set up notifications" at bounding box center [594, 263] width 48 height 8
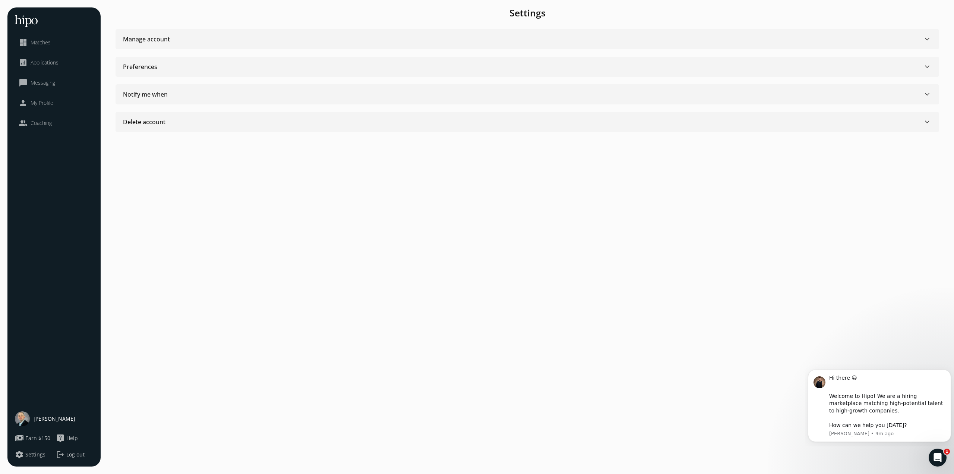
click at [219, 95] on div "Notify me when keyboard_arrow_down" at bounding box center [527, 94] width 809 height 9
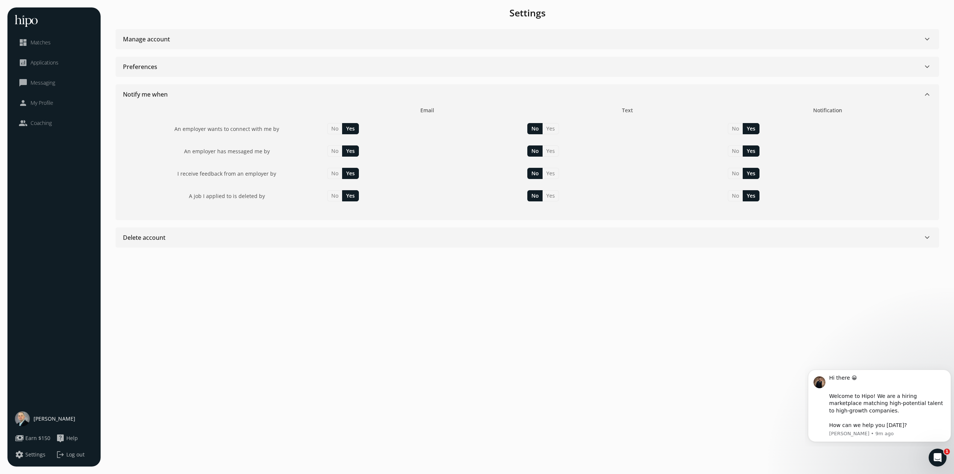
click at [47, 44] on span "Matches" at bounding box center [41, 42] width 20 height 7
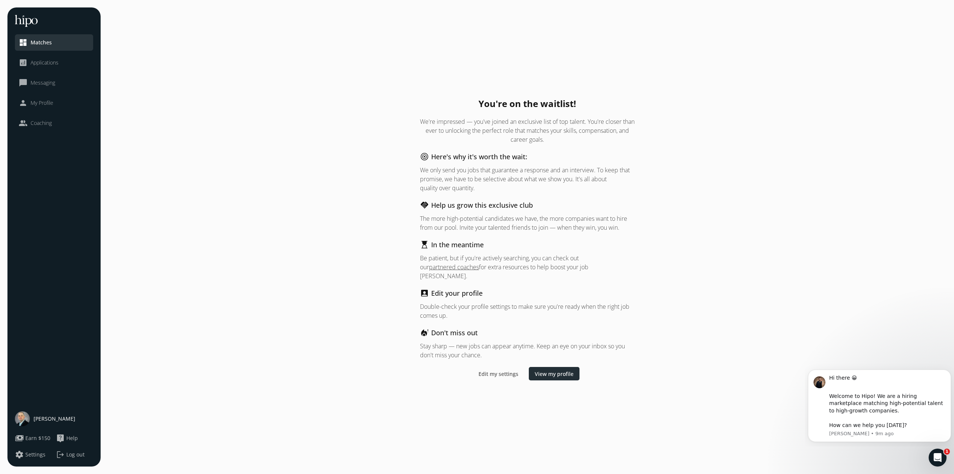
click at [474, 330] on span "View my profile" at bounding box center [554, 373] width 39 height 8
